Goal: Information Seeking & Learning: Learn about a topic

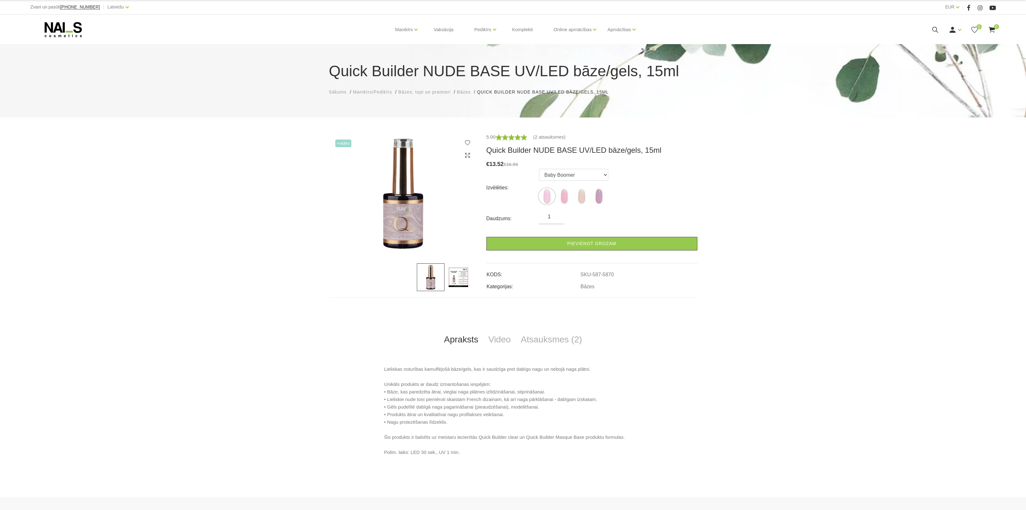
click at [937, 27] on icon at bounding box center [936, 30] width 8 height 8
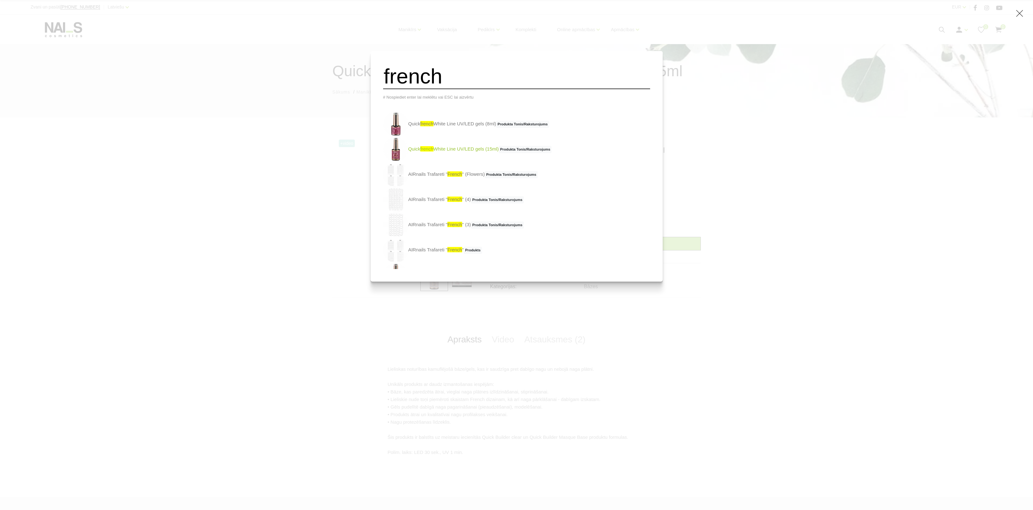
type input "french"
click at [463, 153] on link "Quick french White Line UV/LED gels (15ml) Produkta Tonis/Raksturojums" at bounding box center [467, 149] width 169 height 25
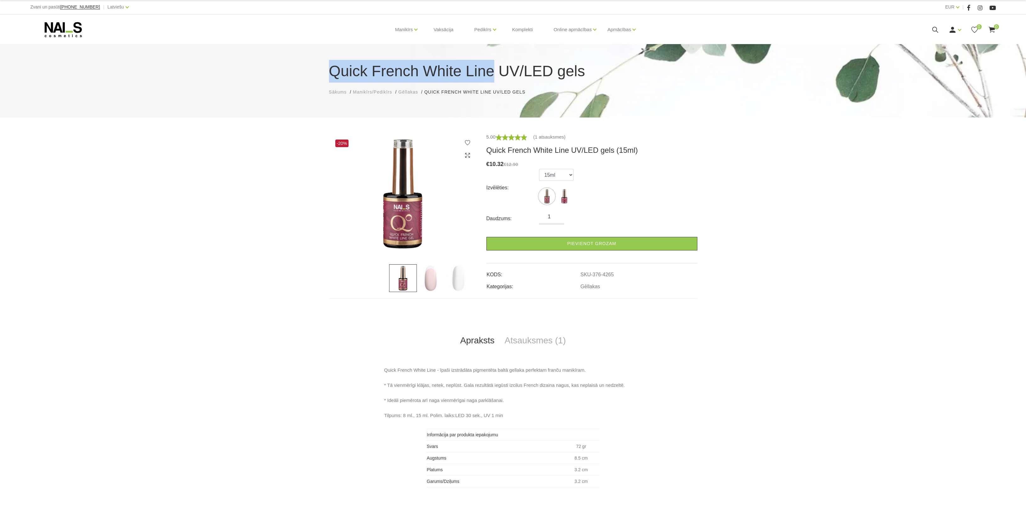
drag, startPoint x: 330, startPoint y: 71, endPoint x: 489, endPoint y: 74, distance: 158.8
click at [489, 74] on h1 "Quick French White Line UV/LED gels" at bounding box center [513, 71] width 369 height 23
copy h1 "Quick French White Line"
